Goal: Task Accomplishment & Management: Complete application form

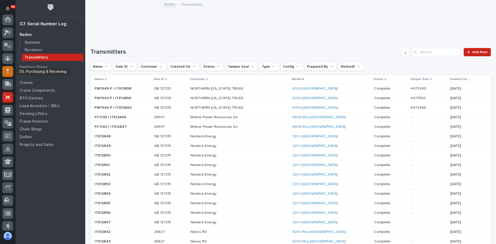
click at [10, 71] on div at bounding box center [7, 71] width 11 height 11
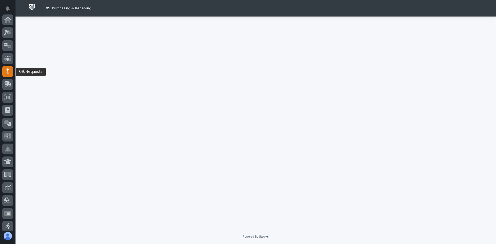
scroll to position [52, 0]
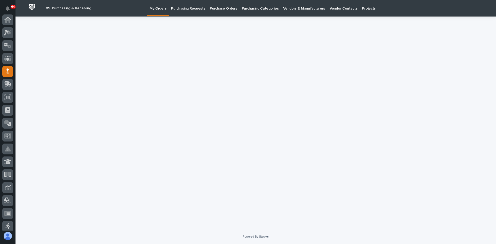
scroll to position [52, 0]
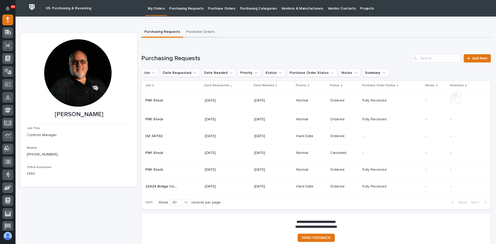
click at [196, 31] on button "Purchase Orders" at bounding box center [200, 32] width 35 height 11
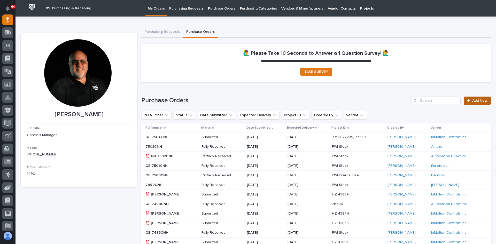
click at [475, 99] on link "Add New" at bounding box center [477, 101] width 27 height 8
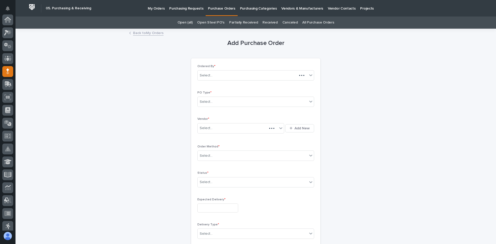
scroll to position [52, 0]
click at [214, 104] on div "Select..." at bounding box center [253, 102] width 110 height 9
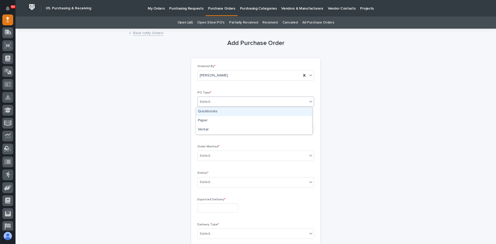
click at [208, 112] on div "Quickbooks" at bounding box center [254, 111] width 116 height 9
click at [214, 129] on div "Select..." at bounding box center [238, 128] width 80 height 9
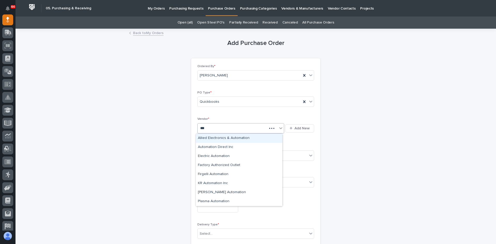
type input "****"
click at [213, 147] on div "Automation Direct Inc" at bounding box center [239, 147] width 87 height 9
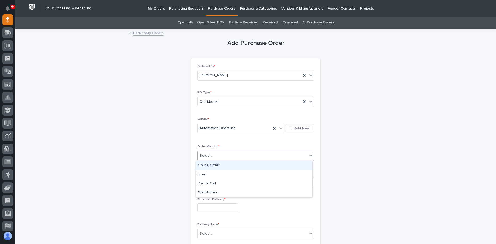
click at [215, 156] on div "Select..." at bounding box center [253, 156] width 110 height 9
click at [212, 167] on div "Online Order" at bounding box center [254, 165] width 116 height 9
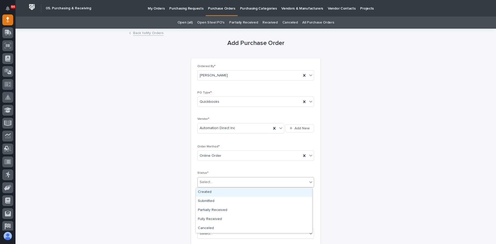
click at [215, 183] on div "Select..." at bounding box center [253, 182] width 110 height 9
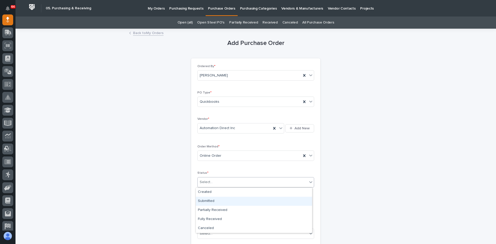
click at [210, 200] on div "Submitted" at bounding box center [254, 201] width 116 height 9
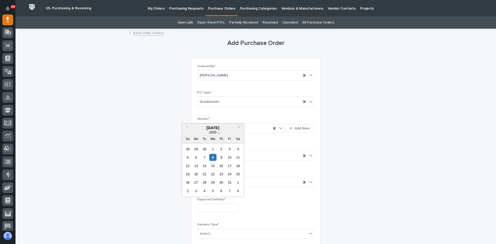
click at [205, 207] on input "text" at bounding box center [218, 208] width 41 height 9
click at [212, 157] on div "8" at bounding box center [212, 157] width 7 height 7
type input "**********"
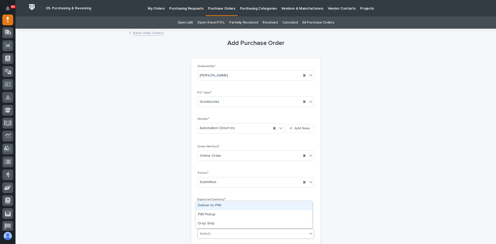
click at [213, 232] on input "text" at bounding box center [213, 234] width 1 height 4
click at [205, 204] on div "Deliver to PWI" at bounding box center [254, 205] width 116 height 9
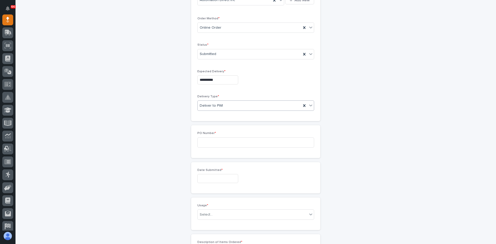
scroll to position [129, 0]
click at [200, 139] on input at bounding box center [256, 142] width 117 height 10
type input "7505CNH"
click at [213, 177] on input "text" at bounding box center [218, 177] width 41 height 9
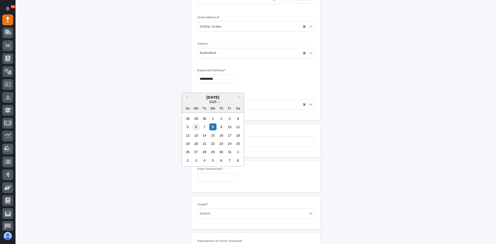
click at [195, 128] on div "6" at bounding box center [196, 127] width 7 height 7
type input "**********"
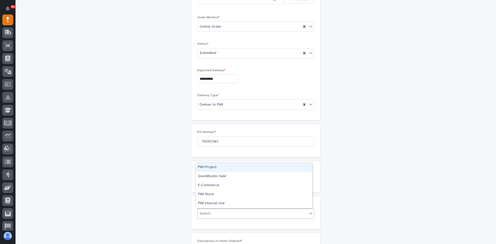
click at [217, 214] on div "Select..." at bounding box center [253, 214] width 110 height 9
drag, startPoint x: 210, startPoint y: 171, endPoint x: 209, endPoint y: 192, distance: 21.2
click at [209, 192] on div "PWI Stock" at bounding box center [254, 194] width 116 height 9
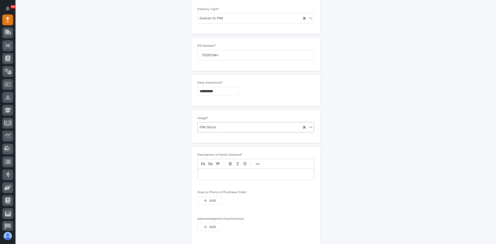
scroll to position [233, 0]
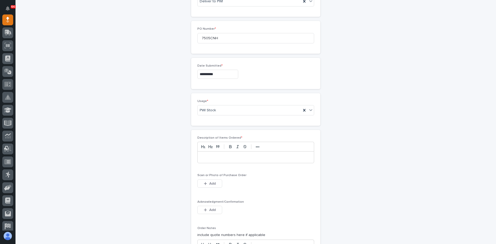
click at [204, 156] on p at bounding box center [256, 157] width 109 height 5
click at [209, 183] on span "Add" at bounding box center [212, 184] width 6 height 5
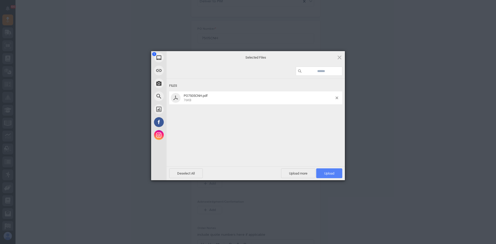
click at [337, 173] on span "Upload 1" at bounding box center [329, 174] width 26 height 10
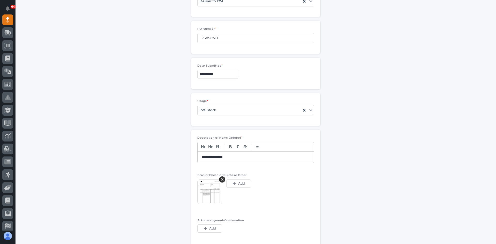
scroll to position [242, 0]
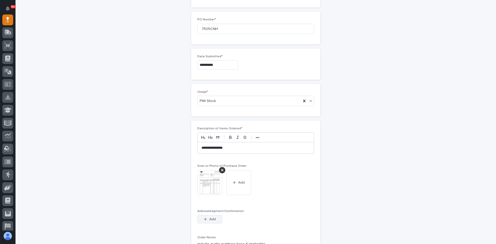
click at [211, 220] on span "Add" at bounding box center [212, 219] width 6 height 5
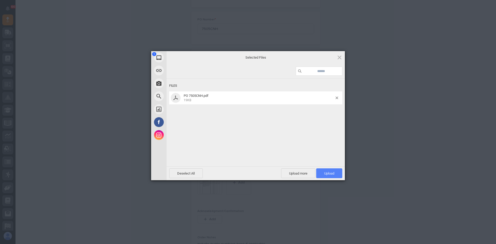
click at [332, 173] on span "Upload 1" at bounding box center [329, 174] width 10 height 4
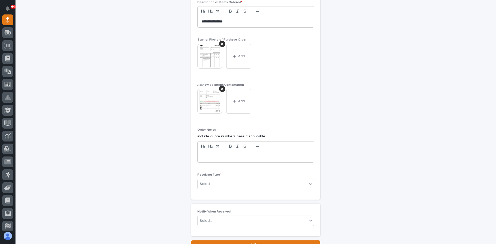
scroll to position [381, 0]
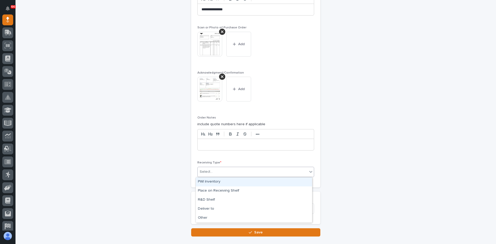
click at [219, 171] on div "Select..." at bounding box center [253, 172] width 110 height 9
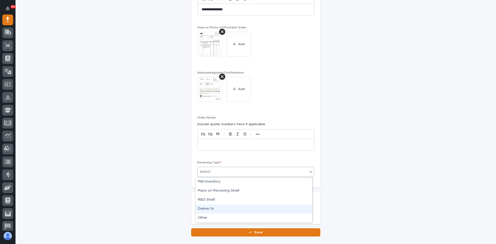
click at [209, 208] on div "Deliver to" at bounding box center [254, 209] width 116 height 9
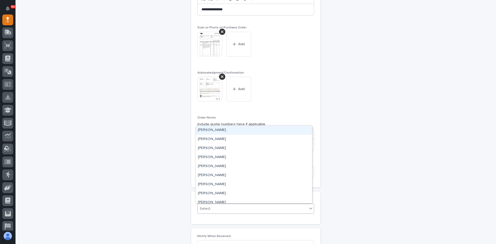
click at [213, 208] on div "Select..." at bounding box center [253, 209] width 110 height 9
type input "***"
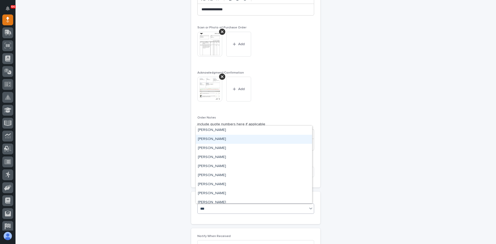
click at [217, 138] on div "[PERSON_NAME]" at bounding box center [254, 139] width 116 height 9
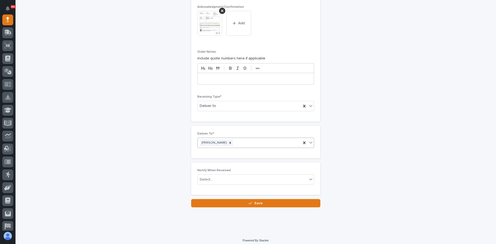
scroll to position [450, 0]
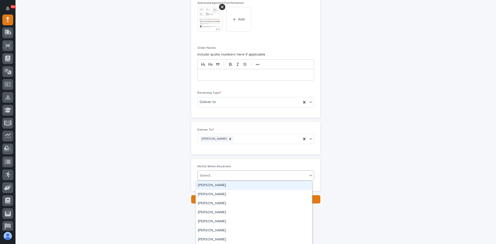
click at [215, 176] on div "Select..." at bounding box center [253, 176] width 110 height 9
type input "***"
click at [213, 194] on div "[PERSON_NAME]" at bounding box center [254, 194] width 116 height 9
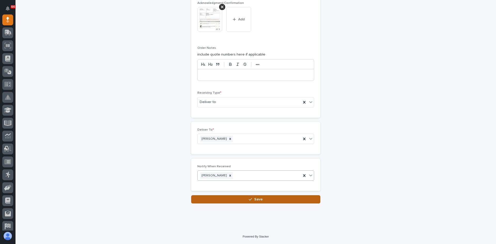
click at [254, 200] on span "Save" at bounding box center [258, 199] width 9 height 5
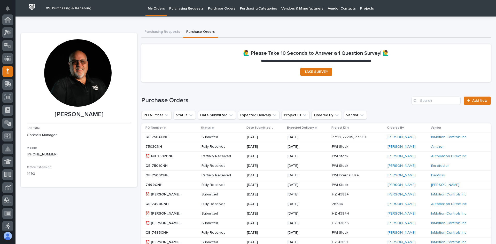
scroll to position [52, 0]
